Goal: Task Accomplishment & Management: Complete application form

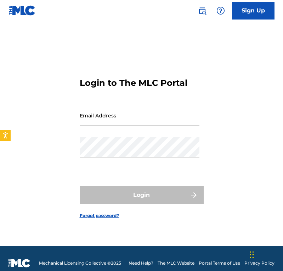
click at [154, 124] on input "Email Address" at bounding box center [140, 115] width 120 height 20
type input "[EMAIL_ADDRESS][DOMAIN_NAME]"
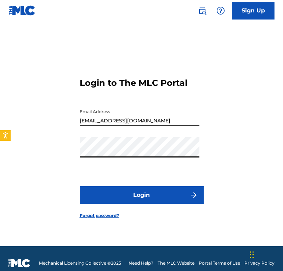
click at [80, 186] on button "Login" at bounding box center [142, 195] width 124 height 18
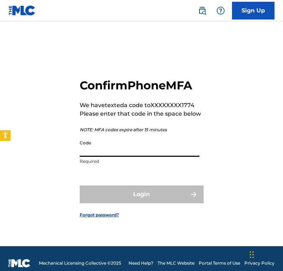
click at [165, 154] on input "Code" at bounding box center [140, 146] width 120 height 20
paste input "719035"
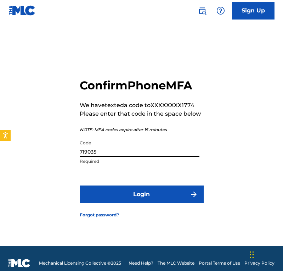
type input "719035"
click at [155, 209] on form "Confirm Phone MFA We have texted a code to XXXXXXXX1774 Please enter that code …" at bounding box center [142, 142] width 124 height 207
click at [156, 200] on button "Login" at bounding box center [142, 194] width 124 height 18
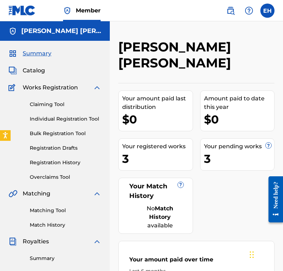
click at [28, 75] on div "Summary Catalog Works Registration Claiming Tool Individual Registration Tool B…" at bounding box center [55, 223] width 110 height 365
click at [33, 69] on span "Catalog" at bounding box center [34, 70] width 22 height 9
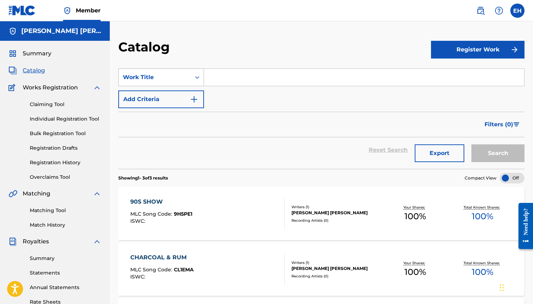
click at [179, 80] on div "Work Title" at bounding box center [155, 77] width 64 height 9
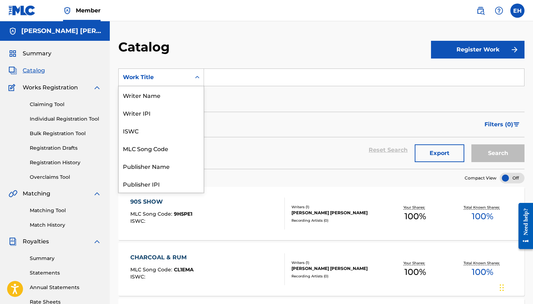
scroll to position [106, 0]
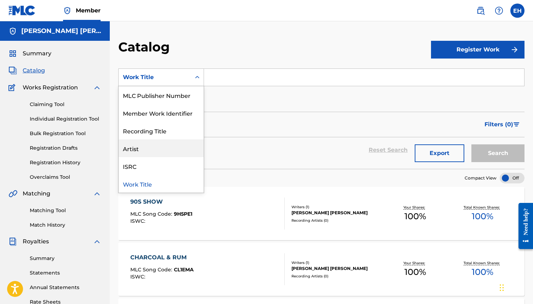
click at [231, 141] on div "Reset Search Export Search" at bounding box center [321, 150] width 406 height 26
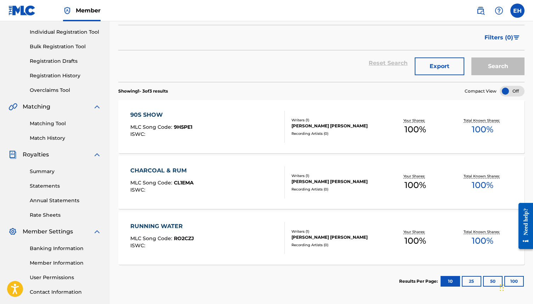
scroll to position [136, 0]
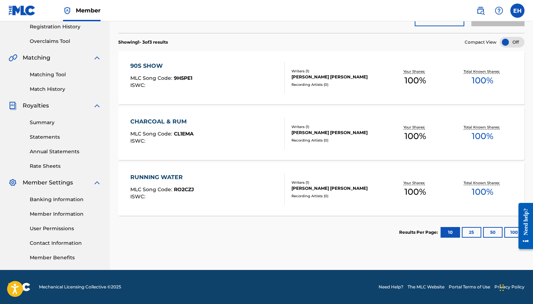
click at [283, 229] on button "25" at bounding box center [471, 232] width 19 height 11
click at [283, 232] on button "10" at bounding box center [450, 232] width 19 height 11
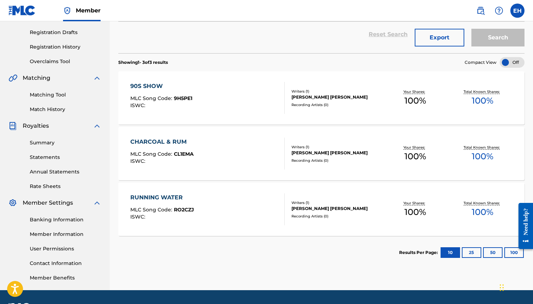
scroll to position [0, 0]
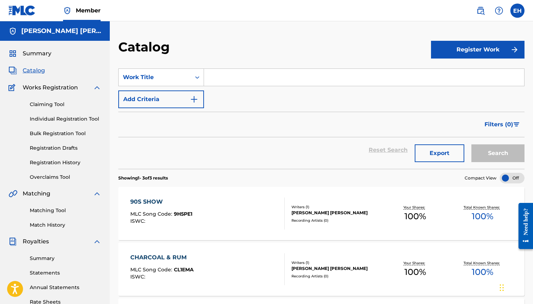
click at [40, 49] on span "Summary" at bounding box center [37, 53] width 29 height 9
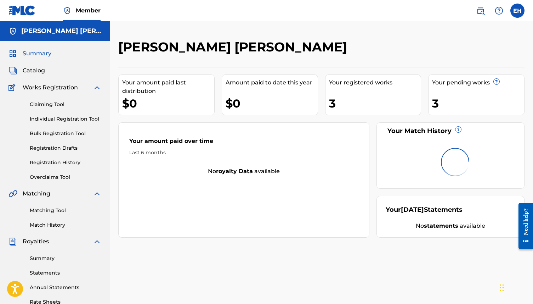
click at [43, 27] on h5 "[PERSON_NAME] [PERSON_NAME]" at bounding box center [61, 31] width 80 height 8
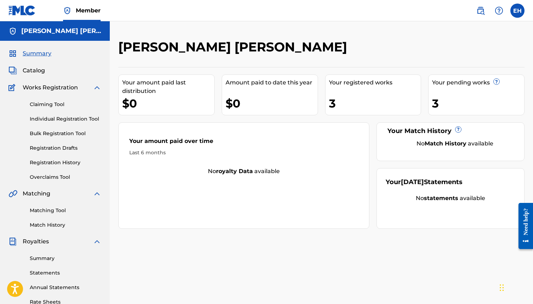
click at [12, 31] on img at bounding box center [13, 31] width 9 height 9
click at [283, 7] on label at bounding box center [518, 11] width 14 height 14
click at [283, 11] on input "EH [PERSON_NAME] [PERSON_NAME] [EMAIL_ADDRESS][DOMAIN_NAME] Notification Prefer…" at bounding box center [518, 11] width 0 height 0
click at [283, 9] on img at bounding box center [481, 10] width 9 height 9
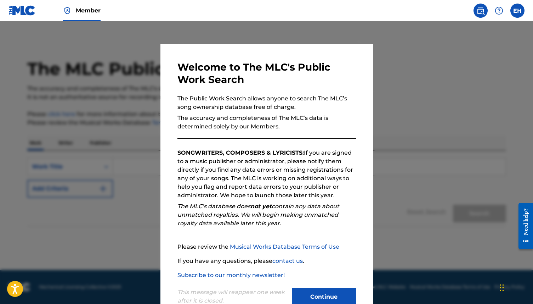
click at [283, 270] on button "Continue" at bounding box center [324, 297] width 64 height 18
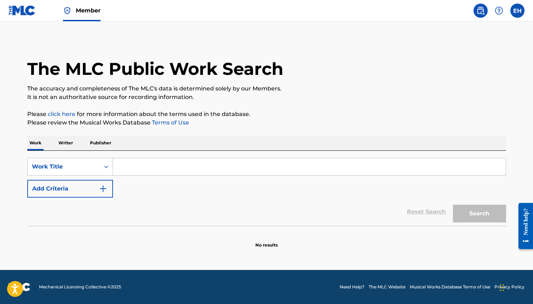
click at [283, 9] on label at bounding box center [518, 11] width 14 height 14
click at [283, 11] on input "EH [PERSON_NAME] [PERSON_NAME] [EMAIL_ADDRESS][DOMAIN_NAME] Notification Prefer…" at bounding box center [518, 11] width 0 height 0
click at [283, 42] on div "EH [PERSON_NAME] [PERSON_NAME] [EMAIL_ADDRESS][DOMAIN_NAME]" at bounding box center [481, 45] width 88 height 39
click at [283, 11] on input "EH [PERSON_NAME] [PERSON_NAME] [EMAIL_ADDRESS][DOMAIN_NAME] Notification Prefer…" at bounding box center [518, 11] width 0 height 0
click at [283, 42] on h3 "EH" at bounding box center [451, 45] width 15 height 12
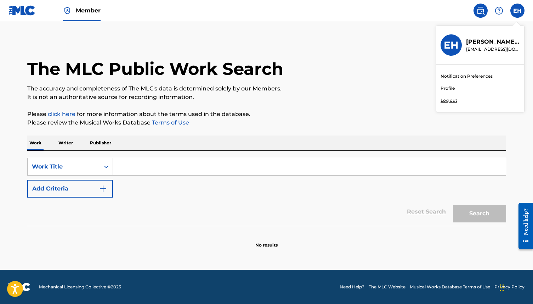
click at [283, 11] on input "EH [PERSON_NAME] [PERSON_NAME] [EMAIL_ADDRESS][DOMAIN_NAME] Notification Prefer…" at bounding box center [518, 11] width 0 height 0
click at [283, 42] on p "[PERSON_NAME] [PERSON_NAME]" at bounding box center [493, 42] width 54 height 9
click at [283, 11] on input "EH [PERSON_NAME] [PERSON_NAME] [EMAIL_ADDRESS][DOMAIN_NAME] Notification Prefer…" at bounding box center [518, 11] width 0 height 0
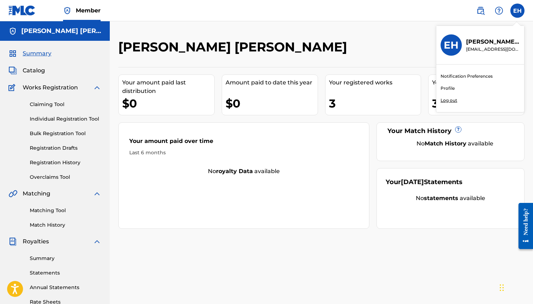
click at [183, 84] on div "Your amount paid last distribution" at bounding box center [168, 86] width 92 height 17
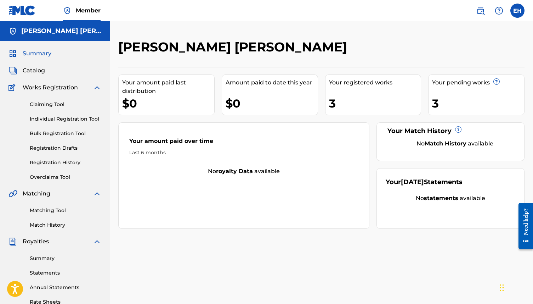
click at [27, 73] on span "Catalog" at bounding box center [34, 70] width 22 height 9
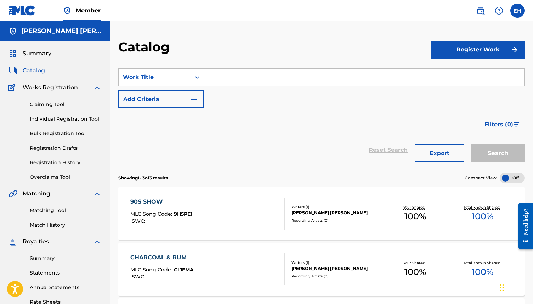
click at [46, 120] on link "Individual Registration Tool" at bounding box center [66, 118] width 72 height 7
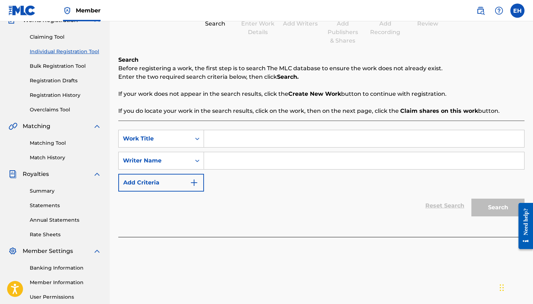
scroll to position [43, 0]
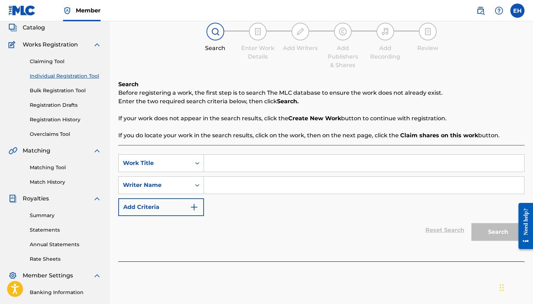
click at [67, 99] on div "Claiming Tool Individual Registration Tool Bulk Registration Tool Registration …" at bounding box center [55, 93] width 93 height 89
click at [67, 103] on link "Registration Drafts" at bounding box center [66, 104] width 72 height 7
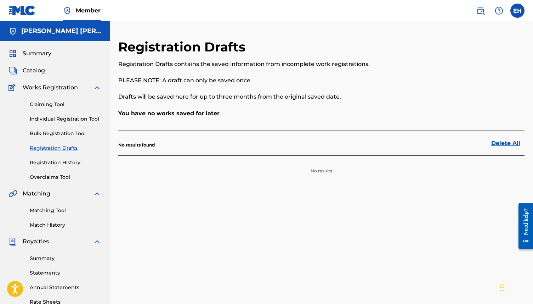
click at [68, 128] on div "Claiming Tool Individual Registration Tool Bulk Registration Tool Registration …" at bounding box center [55, 136] width 93 height 89
click at [68, 169] on div "Claiming Tool Individual Registration Tool Bulk Registration Tool Registration …" at bounding box center [55, 136] width 93 height 89
click at [68, 165] on link "Registration History" at bounding box center [66, 162] width 72 height 7
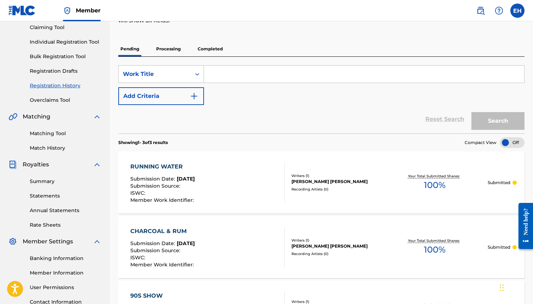
scroll to position [20, 0]
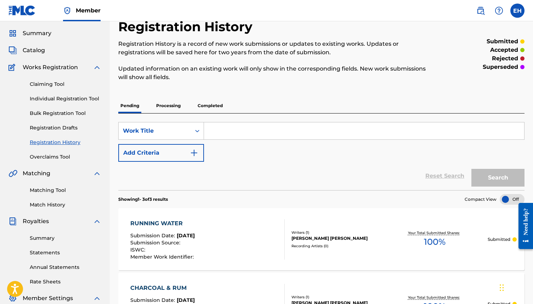
click at [68, 114] on link "Bulk Registration Tool" at bounding box center [66, 112] width 72 height 7
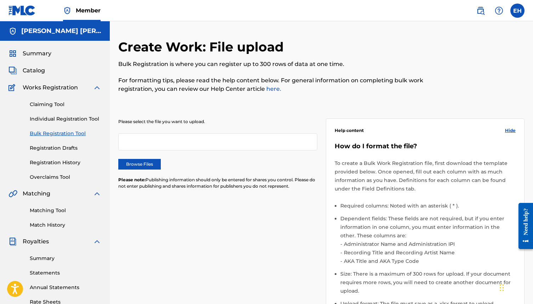
click at [58, 103] on link "Claiming Tool" at bounding box center [66, 104] width 72 height 7
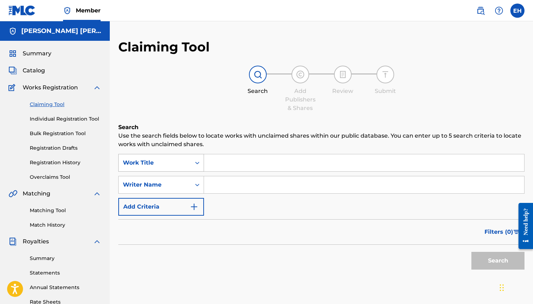
click at [172, 167] on div "Work Title" at bounding box center [155, 162] width 72 height 13
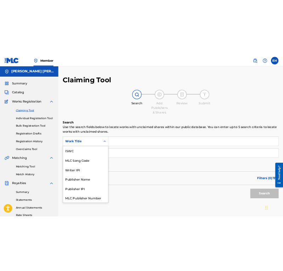
scroll to position [18, 0]
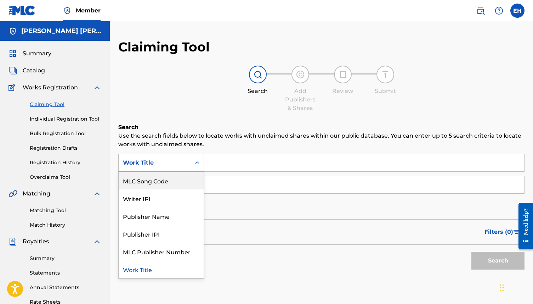
click at [181, 113] on div "Claiming Tool Search Add Publishers & Shares Review Submit Search Use the searc…" at bounding box center [321, 173] width 406 height 269
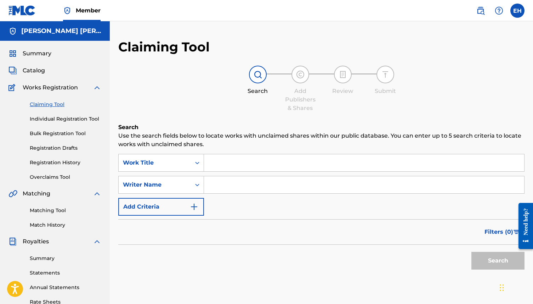
click at [75, 121] on link "Individual Registration Tool" at bounding box center [66, 118] width 72 height 7
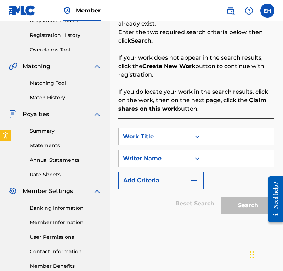
scroll to position [151, 0]
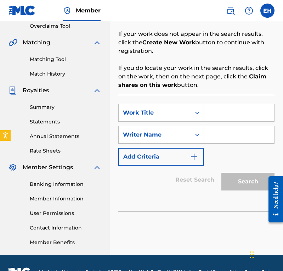
click at [222, 120] on input "Search Form" at bounding box center [239, 112] width 70 height 17
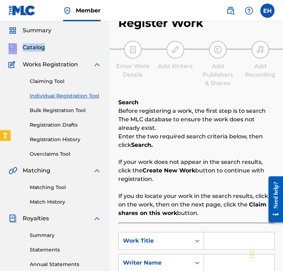
scroll to position [64, 0]
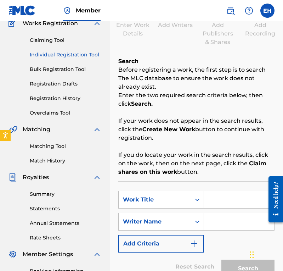
click at [216, 202] on input "Search Form" at bounding box center [239, 199] width 70 height 17
type input "Artificial Rain"
click at [215, 234] on div "SearchWithCriteria22caf109-b4b3-44c1-99af-49a87864b42e Work Title Artificial Ra…" at bounding box center [196, 222] width 156 height 62
click at [217, 230] on input "Search Form" at bounding box center [239, 221] width 70 height 17
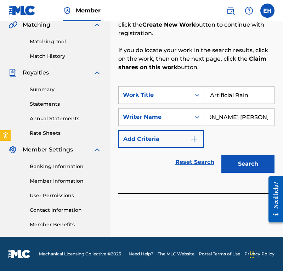
scroll to position [0, 24]
type input "[PERSON_NAME] [PERSON_NAME]"
click at [254, 164] on button "Search" at bounding box center [247, 164] width 53 height 18
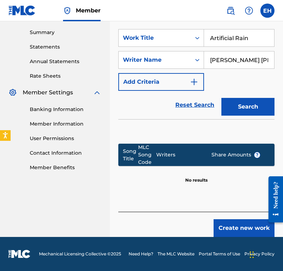
click at [244, 224] on button "Create new work" at bounding box center [244, 228] width 61 height 18
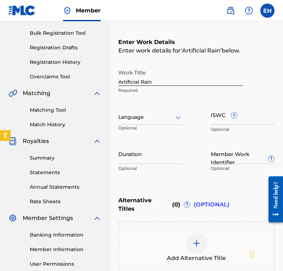
scroll to position [106, 0]
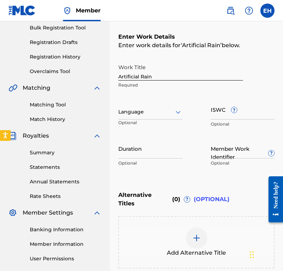
click at [167, 120] on div "Language Optional" at bounding box center [150, 115] width 64 height 32
click at [167, 118] on div "Language" at bounding box center [150, 112] width 64 height 15
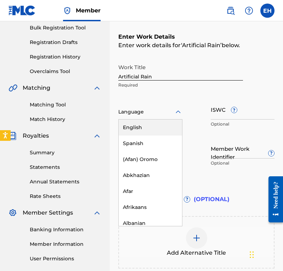
click at [158, 127] on div "English" at bounding box center [150, 127] width 63 height 16
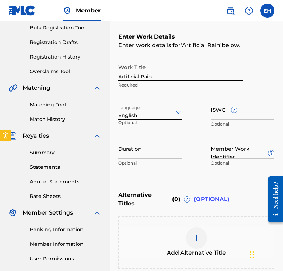
scroll to position [144, 0]
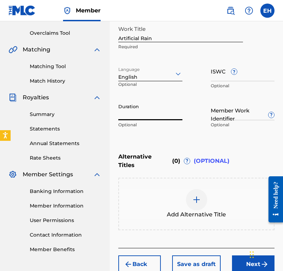
click at [161, 115] on input "Duration" at bounding box center [150, 110] width 64 height 20
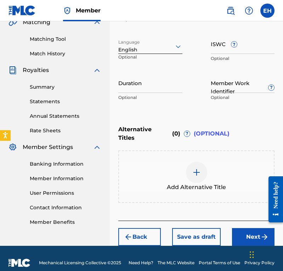
click at [255, 229] on button "Next" at bounding box center [253, 237] width 43 height 18
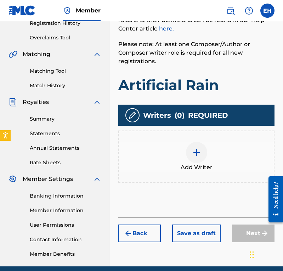
scroll to position [142, 0]
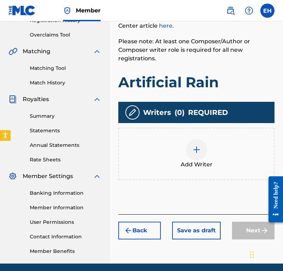
click at [193, 154] on div at bounding box center [196, 149] width 21 height 21
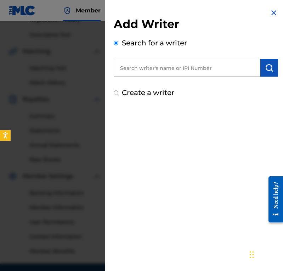
click at [175, 72] on input "text" at bounding box center [187, 68] width 147 height 18
type input "E"
click at [162, 92] on label "Create a writer" at bounding box center [148, 92] width 52 height 9
radio input "true"
click at [118, 92] on input "Create a writer" at bounding box center [116, 92] width 5 height 5
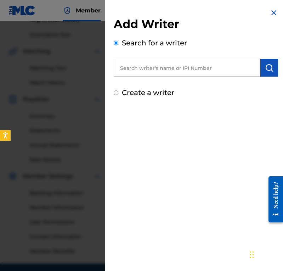
radio input "false"
radio input "true"
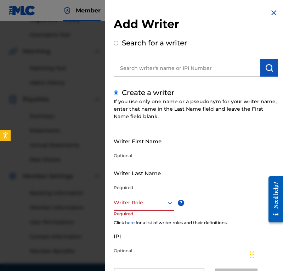
click at [165, 131] on input "Writer First Name" at bounding box center [176, 141] width 125 height 20
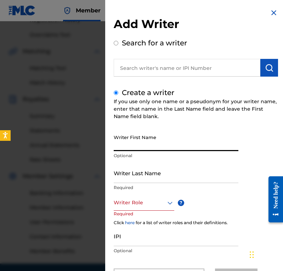
type input "[PERSON_NAME]"
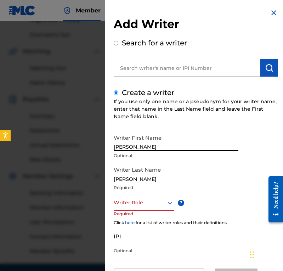
scroll to position [4, 0]
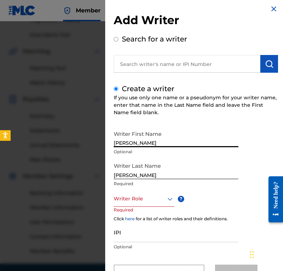
click at [114, 174] on input "[PERSON_NAME]" at bounding box center [176, 169] width 125 height 20
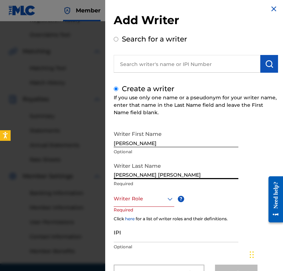
type input "[PERSON_NAME] [PERSON_NAME]"
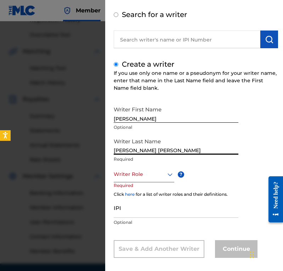
click at [136, 182] on div "Writer Role" at bounding box center [144, 174] width 61 height 16
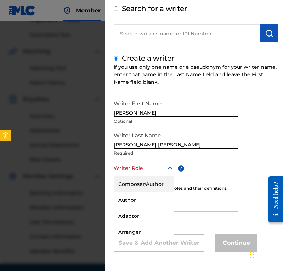
click at [142, 187] on div "Composer/Author" at bounding box center [144, 184] width 60 height 16
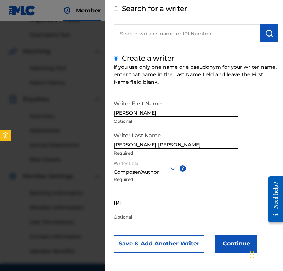
click at [148, 208] on input "IPI" at bounding box center [176, 202] width 125 height 20
paste input "01231858164"
type input "01231858164"
click at [229, 243] on button "Continue" at bounding box center [236, 244] width 43 height 18
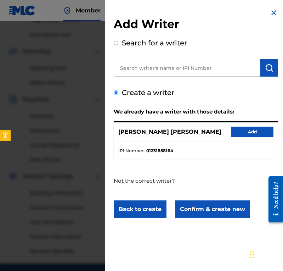
scroll to position [0, 0]
click at [153, 132] on p "[PERSON_NAME] [PERSON_NAME]" at bounding box center [169, 132] width 103 height 9
click at [206, 208] on button "Confirm & create new" at bounding box center [212, 209] width 75 height 18
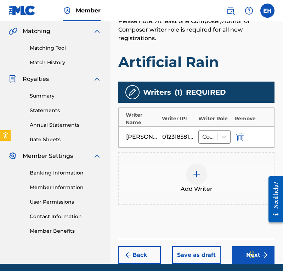
scroll to position [163, 0]
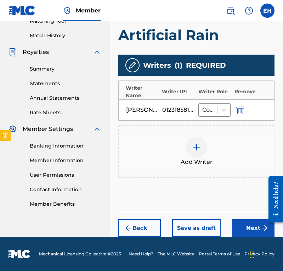
click at [254, 223] on button "Next" at bounding box center [253, 228] width 43 height 18
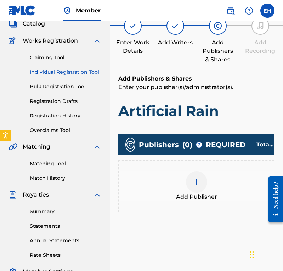
scroll to position [89, 0]
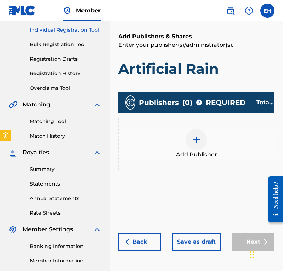
click at [197, 150] on span "Add Publisher" at bounding box center [196, 154] width 41 height 9
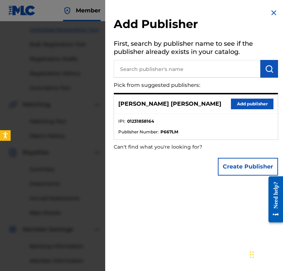
click at [242, 105] on button "Add publisher" at bounding box center [252, 104] width 43 height 11
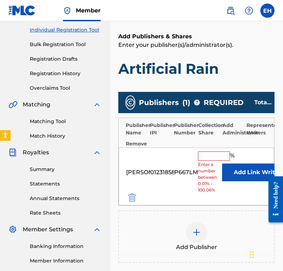
click at [221, 151] on input "text" at bounding box center [214, 155] width 32 height 9
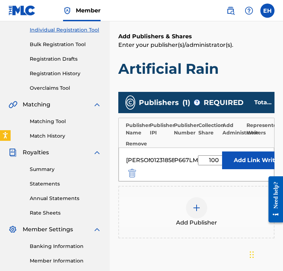
type input "100"
click at [191, 249] on div "Publishers ( 1 ) ? REQUIRED Total shares: 100 % Publisher Name Publisher IPI Pu…" at bounding box center [196, 175] width 156 height 174
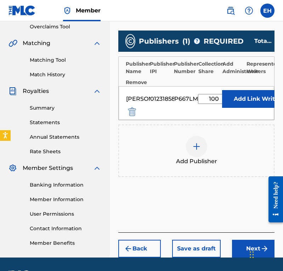
click at [240, 241] on button "Next" at bounding box center [253, 249] width 43 height 18
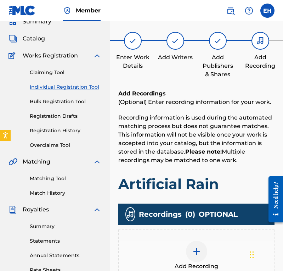
scroll to position [154, 0]
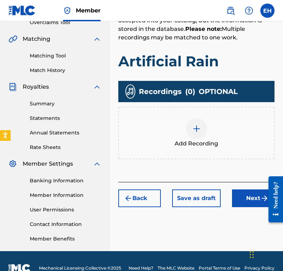
click at [198, 119] on div at bounding box center [196, 128] width 21 height 21
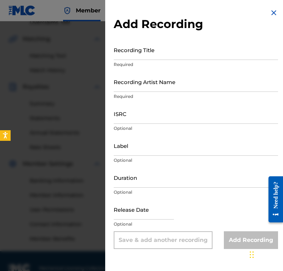
click at [172, 50] on input "Recording Title" at bounding box center [196, 50] width 164 height 20
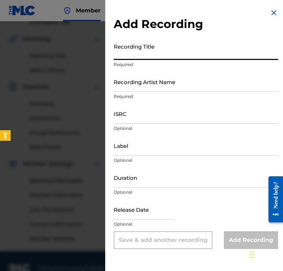
type input "R"
type input "Artificial Rain"
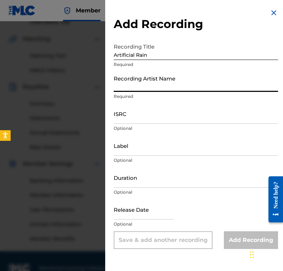
click at [161, 73] on input "Recording Artist Name" at bounding box center [196, 82] width 164 height 20
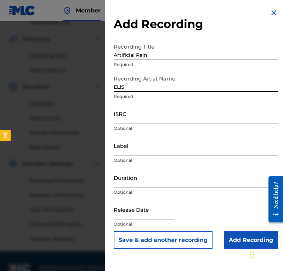
type input "ELIS"
click at [138, 112] on input "ISRC" at bounding box center [196, 113] width 164 height 20
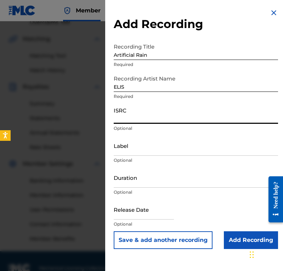
paste input "QZNWV2580417"
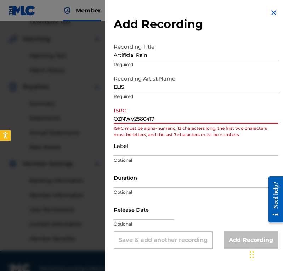
click at [117, 119] on input "QZNWV2580417" at bounding box center [196, 113] width 164 height 20
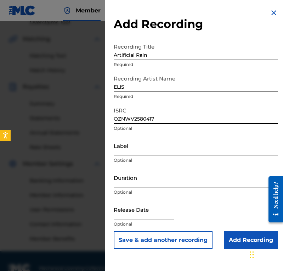
type input "QZNWV2580417"
click at [150, 182] on input "Duration" at bounding box center [196, 177] width 164 height 20
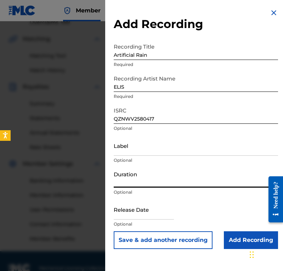
click at [127, 205] on input "text" at bounding box center [144, 209] width 60 height 20
select select "8"
select select "2025"
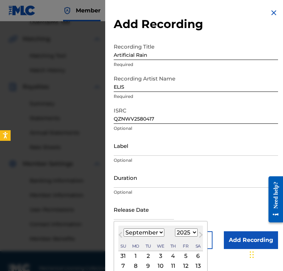
type input "[DATE]"
select select "4"
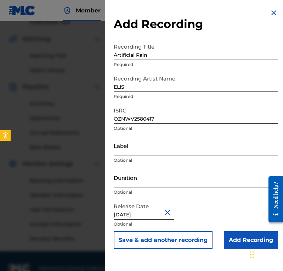
click at [242, 240] on input "Add Recording" at bounding box center [251, 240] width 54 height 18
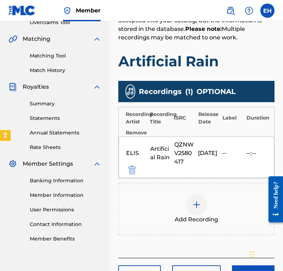
scroll to position [201, 0]
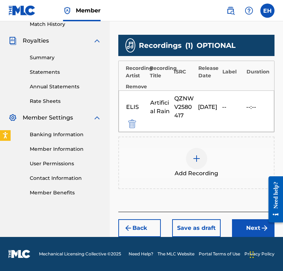
click at [248, 219] on div "Back Save as draft Next" at bounding box center [196, 224] width 156 height 25
click at [247, 226] on button "Next" at bounding box center [253, 228] width 43 height 18
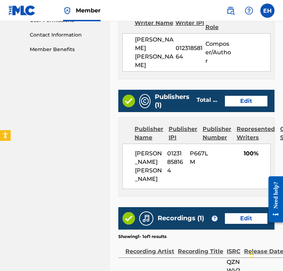
scroll to position [425, 0]
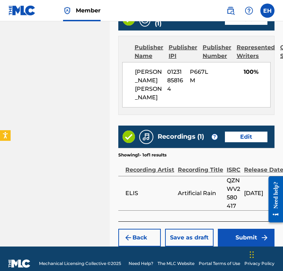
click at [247, 221] on div "Back Save as draft Submit" at bounding box center [196, 233] width 156 height 25
click at [249, 229] on button "Submit" at bounding box center [246, 238] width 57 height 18
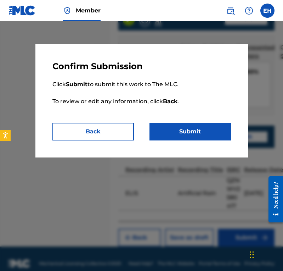
click at [184, 130] on button "Submit" at bounding box center [191, 132] width 82 height 18
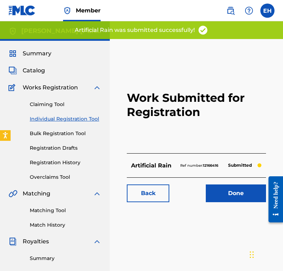
scroll to position [25, 0]
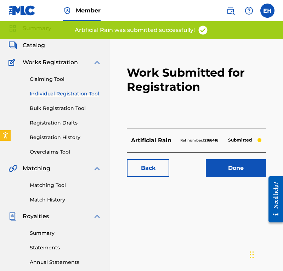
click at [238, 161] on link "Done" at bounding box center [236, 168] width 60 height 18
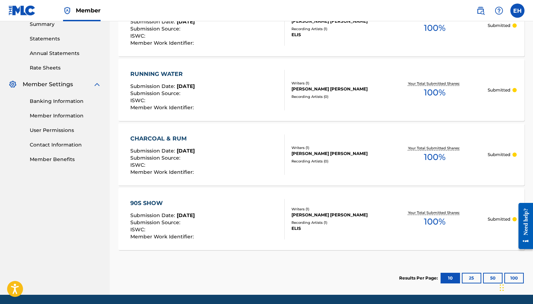
scroll to position [35, 0]
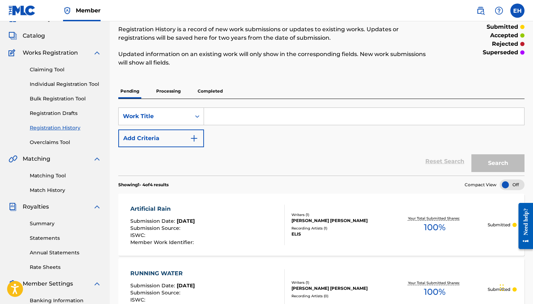
click at [57, 79] on div "Claiming Tool Individual Registration Tool Bulk Registration Tool Registration …" at bounding box center [55, 101] width 93 height 89
click at [173, 88] on p "Processing" at bounding box center [168, 91] width 29 height 15
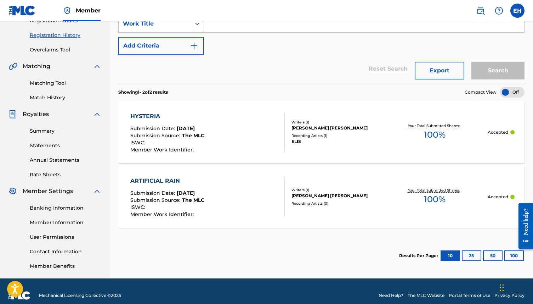
scroll to position [136, 0]
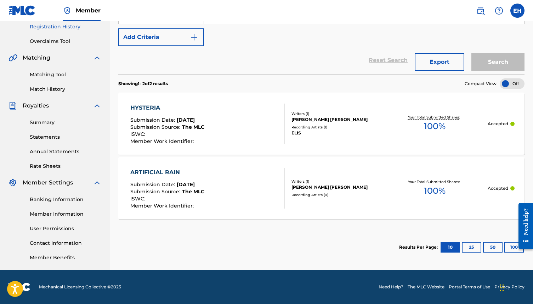
click at [234, 122] on div "HYSTERIA Submission Date : [DATE] Submission Source : The MLC ISWC : Member Wor…" at bounding box center [207, 123] width 154 height 40
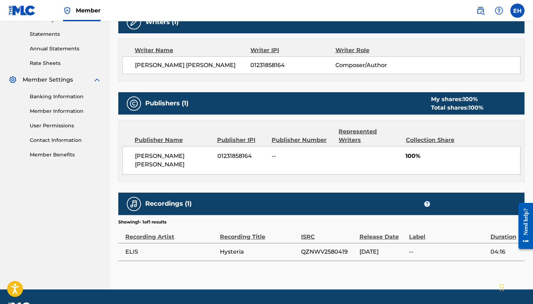
scroll to position [249, 0]
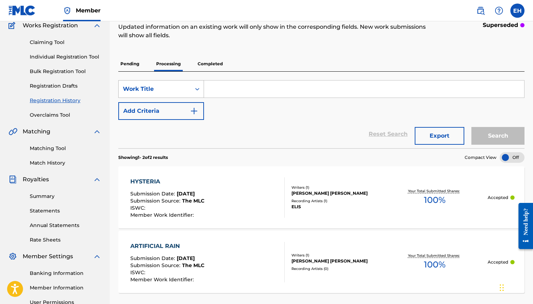
scroll to position [62, 0]
click at [140, 63] on p "Pending" at bounding box center [129, 64] width 23 height 15
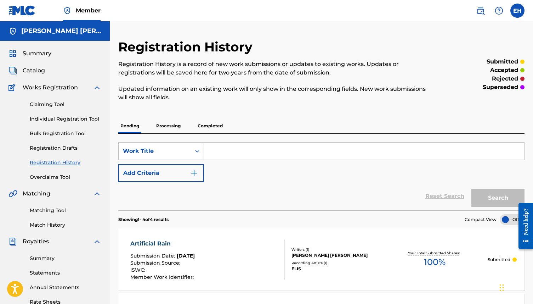
click at [225, 121] on div "Pending Processing Completed" at bounding box center [321, 125] width 406 height 15
click at [220, 123] on p "Completed" at bounding box center [210, 125] width 29 height 15
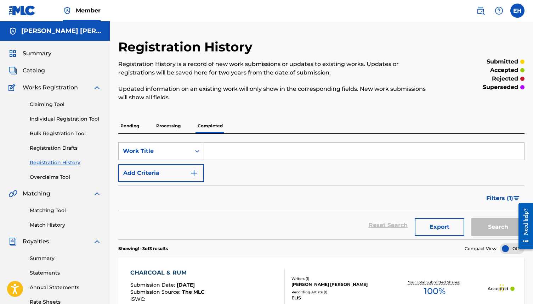
click at [135, 122] on p "Pending" at bounding box center [129, 125] width 23 height 15
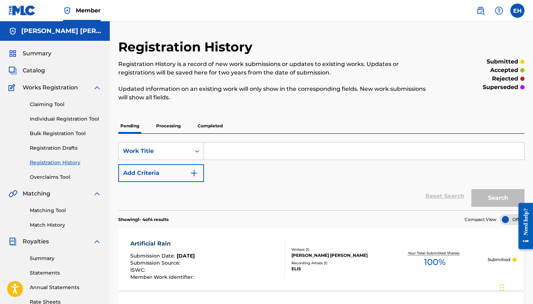
click at [50, 118] on link "Individual Registration Tool" at bounding box center [66, 118] width 72 height 7
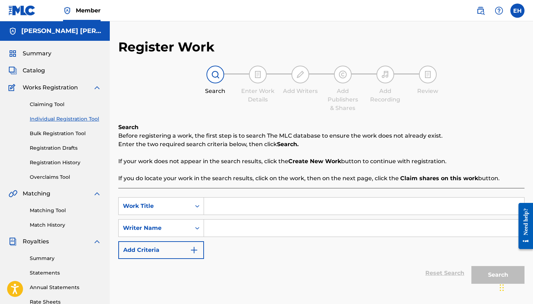
click at [223, 209] on input "Search Form" at bounding box center [364, 205] width 320 height 17
type input "Rearview"
click at [233, 235] on input "Search Form" at bounding box center [364, 227] width 320 height 17
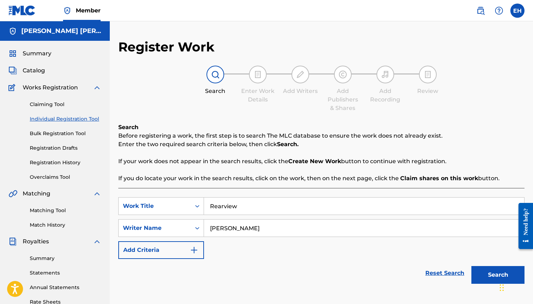
type input "[PERSON_NAME]"
click at [283, 270] on button "Search" at bounding box center [498, 275] width 53 height 18
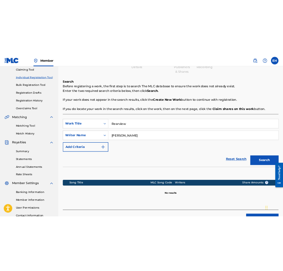
scroll to position [93, 0]
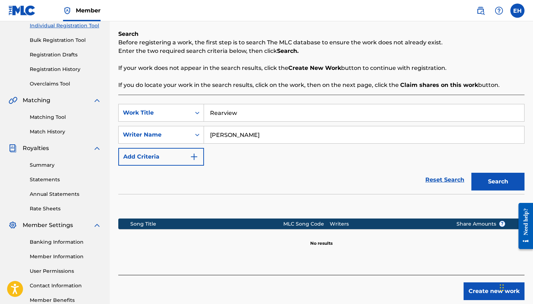
click at [283, 270] on button "Create new work" at bounding box center [494, 291] width 61 height 18
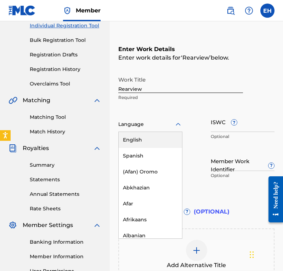
click at [155, 129] on div "Language" at bounding box center [150, 124] width 64 height 15
click at [153, 141] on div "English" at bounding box center [150, 140] width 63 height 16
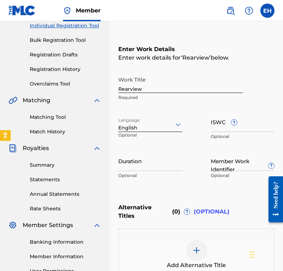
click at [231, 166] on input "Member Work Identifier ?" at bounding box center [243, 161] width 64 height 20
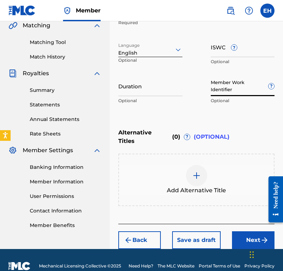
click at [248, 231] on button "Next" at bounding box center [253, 240] width 43 height 18
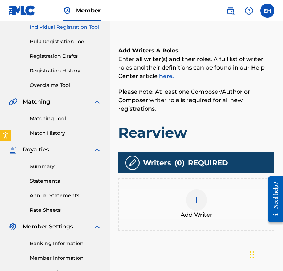
scroll to position [96, 0]
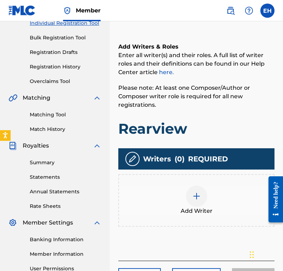
click at [189, 199] on div at bounding box center [196, 195] width 21 height 21
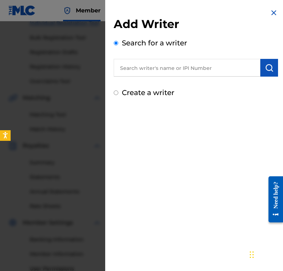
click at [154, 71] on input "text" at bounding box center [187, 68] width 147 height 18
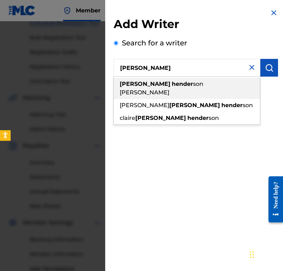
click at [158, 88] on div "[PERSON_NAME] son [PERSON_NAME]" at bounding box center [187, 88] width 146 height 21
type input "[PERSON_NAME] [PERSON_NAME]"
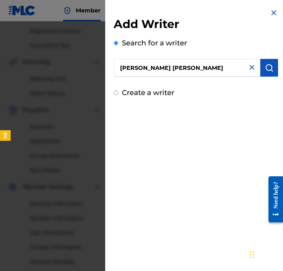
scroll to position [169, 0]
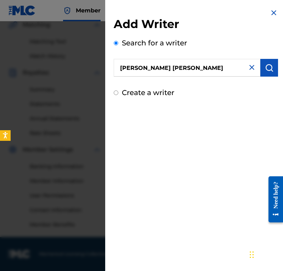
click at [266, 68] on img "submit" at bounding box center [269, 67] width 9 height 9
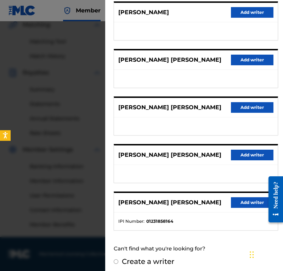
scroll to position [95, 0]
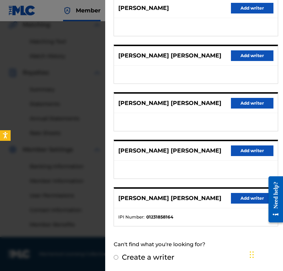
click at [249, 197] on button "Add writer" at bounding box center [252, 198] width 43 height 11
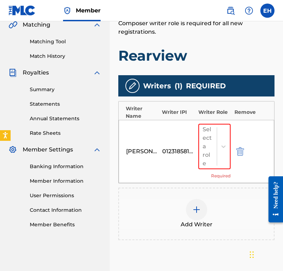
scroll to position [182, 0]
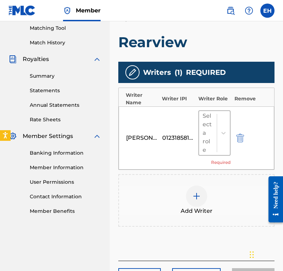
click at [200, 135] on div "Select a role" at bounding box center [208, 133] width 18 height 44
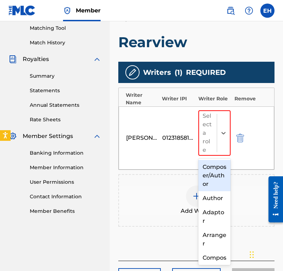
click at [215, 172] on div "Composer/Author" at bounding box center [214, 175] width 33 height 31
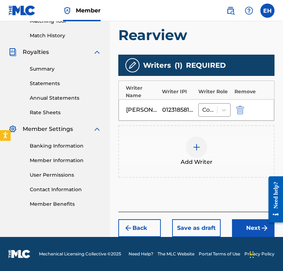
click at [247, 220] on button "Next" at bounding box center [253, 228] width 43 height 18
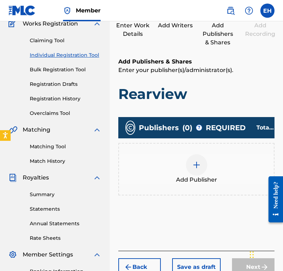
scroll to position [89, 0]
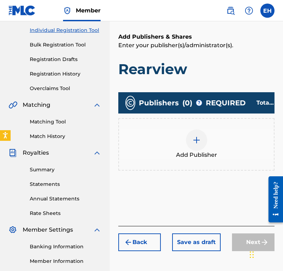
click at [199, 149] on div at bounding box center [196, 139] width 21 height 21
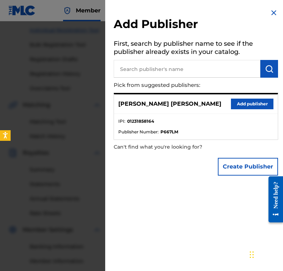
click at [247, 104] on button "Add publisher" at bounding box center [252, 104] width 43 height 11
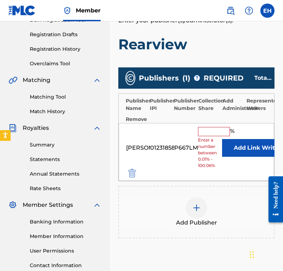
scroll to position [115, 0]
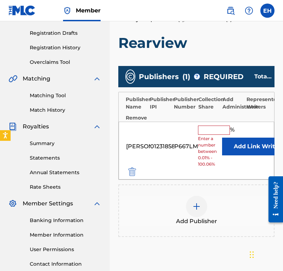
click at [208, 133] on input "text" at bounding box center [214, 129] width 32 height 9
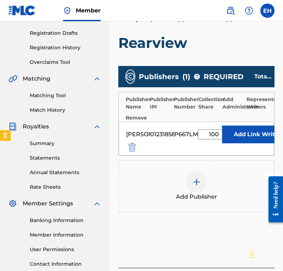
type input "100"
click at [185, 205] on div "Add Publisher" at bounding box center [196, 186] width 156 height 52
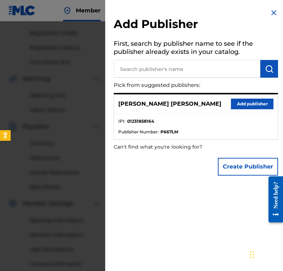
scroll to position [171, 0]
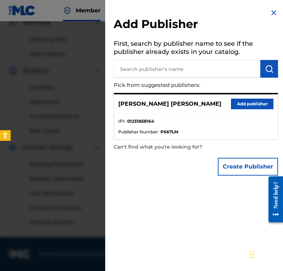
click at [270, 15] on img at bounding box center [274, 13] width 9 height 9
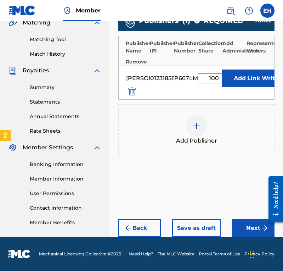
click at [254, 221] on button "Next" at bounding box center [253, 228] width 43 height 18
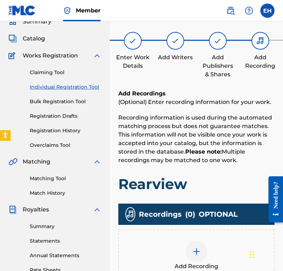
scroll to position [93, 0]
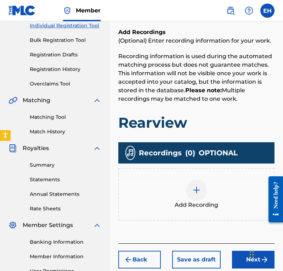
click at [200, 182] on div at bounding box center [196, 189] width 21 height 21
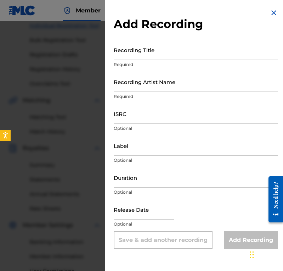
click at [183, 67] on p "Required" at bounding box center [196, 64] width 164 height 6
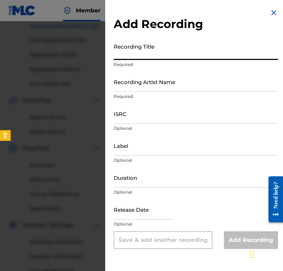
click at [183, 56] on input "Recording Title" at bounding box center [196, 50] width 164 height 20
type input "E"
type input "Rearview"
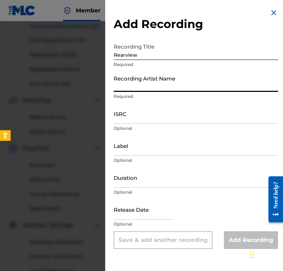
click at [179, 80] on input "Recording Artist Name" at bounding box center [196, 82] width 164 height 20
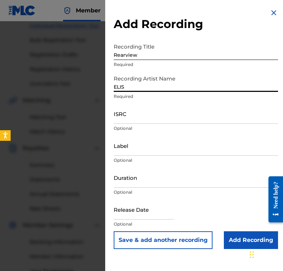
type input "ELIS"
click at [137, 116] on input "ISRC" at bounding box center [196, 113] width 164 height 20
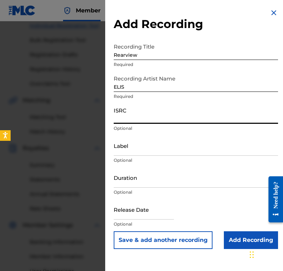
click at [137, 116] on input "ISRC" at bounding box center [196, 113] width 164 height 20
paste input "QZK6P2479834"
type input "QZK6P2479834"
click at [158, 216] on input "text" at bounding box center [144, 209] width 60 height 20
select select "8"
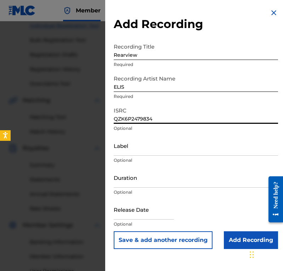
select select "2025"
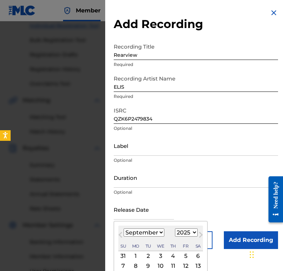
click at [223, 216] on div "Release Date Previous Month Next Month [DATE] January February March April May …" at bounding box center [196, 215] width 164 height 32
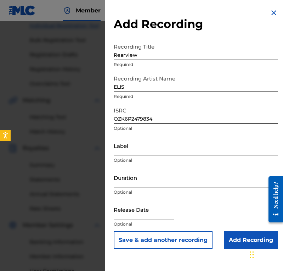
click at [250, 234] on input "Add Recording" at bounding box center [251, 240] width 54 height 18
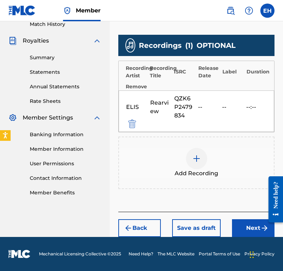
click at [245, 220] on button "Next" at bounding box center [253, 228] width 43 height 18
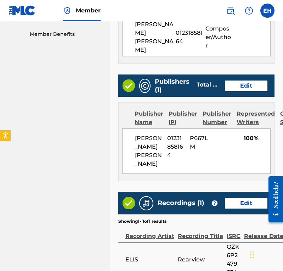
scroll to position [425, 0]
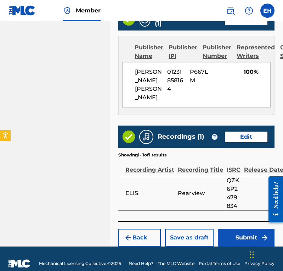
click at [243, 221] on div "Back Save as draft Submit" at bounding box center [196, 233] width 156 height 25
click at [245, 229] on button "Submit" at bounding box center [246, 238] width 57 height 18
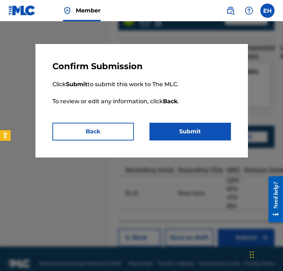
click at [184, 134] on button "Submit" at bounding box center [191, 132] width 82 height 18
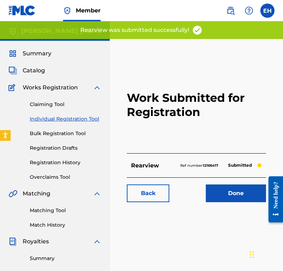
click at [224, 186] on link "Done" at bounding box center [236, 193] width 60 height 18
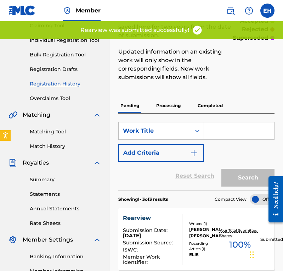
scroll to position [82, 0]
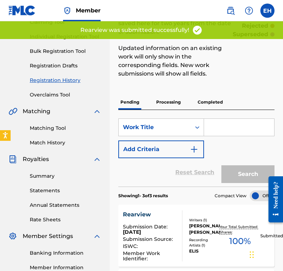
click at [47, 179] on link "Summary" at bounding box center [66, 175] width 72 height 7
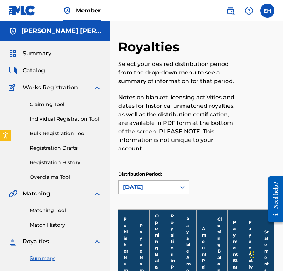
scroll to position [43, 0]
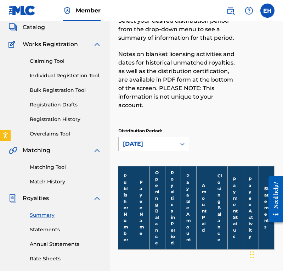
click at [55, 227] on link "Statements" at bounding box center [66, 229] width 72 height 7
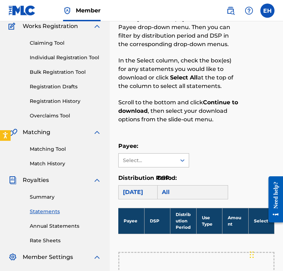
scroll to position [65, 0]
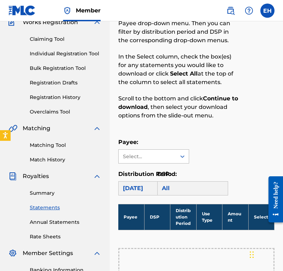
click at [165, 154] on div "Select..." at bounding box center [147, 156] width 48 height 7
click at [57, 201] on div "Summary Statements Annual Statements Rate Sheets" at bounding box center [55, 210] width 93 height 60
click at [61, 218] on div "Summary Statements Annual Statements Rate Sheets" at bounding box center [55, 210] width 93 height 60
click at [66, 224] on link "Annual Statements" at bounding box center [66, 221] width 72 height 7
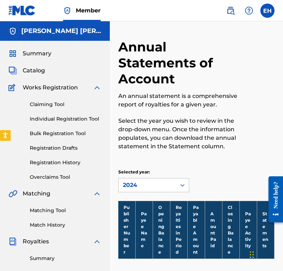
click at [277, 15] on nav "Member EH EH [PERSON_NAME] [PERSON_NAME] [EMAIL_ADDRESS][DOMAIN_NAME] Notificat…" at bounding box center [141, 10] width 283 height 21
click at [272, 14] on label at bounding box center [267, 11] width 14 height 14
click at [268, 11] on input "EH [PERSON_NAME] [PERSON_NAME] [EMAIL_ADDRESS][DOMAIN_NAME] Notification Prefer…" at bounding box center [268, 11] width 0 height 0
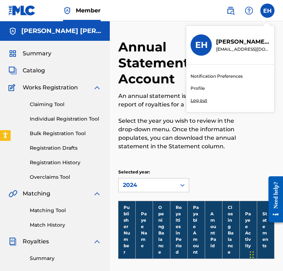
click at [40, 55] on span "Summary" at bounding box center [37, 53] width 29 height 9
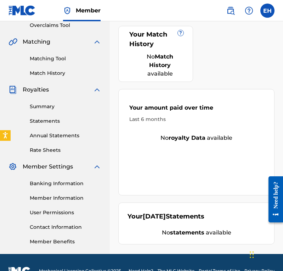
scroll to position [30, 0]
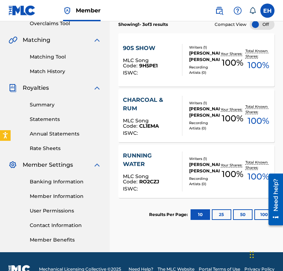
scroll to position [154, 0]
